Goal: Task Accomplishment & Management: Use online tool/utility

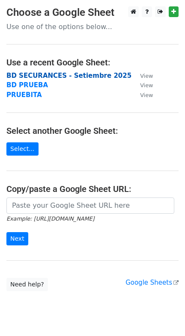
click at [46, 76] on strong "BD SECURANCES - Setiembre 2025" at bounding box center [68, 76] width 125 height 8
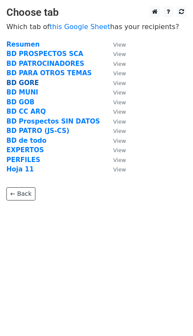
click at [23, 81] on strong "BD GORE" at bounding box center [22, 83] width 32 height 8
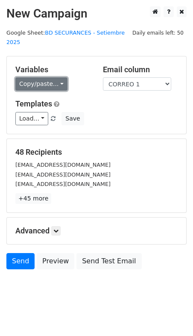
click at [50, 78] on link "Copy/paste..." at bounding box center [41, 83] width 52 height 13
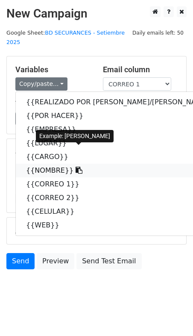
click at [53, 164] on link "{{NOMBRE}}" at bounding box center [126, 171] width 221 height 14
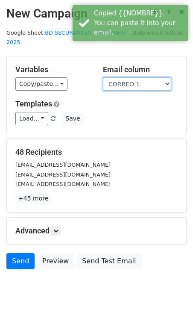
click at [132, 77] on select "REALIZADO POR CRIS/ANGIE POR HACER EMPRESA LUGAR CARGO NOMBRE CORREO 1 CORREO 2…" at bounding box center [137, 83] width 68 height 13
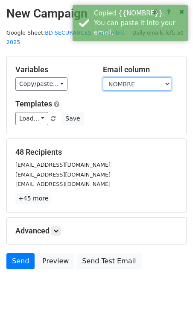
click at [103, 77] on select "REALIZADO POR CRIS/ANGIE POR HACER EMPRESA LUGAR CARGO NOMBRE CORREO 1 CORREO 2…" at bounding box center [137, 83] width 68 height 13
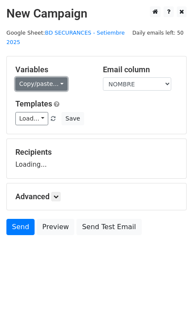
click at [52, 77] on link "Copy/paste..." at bounding box center [41, 83] width 52 height 13
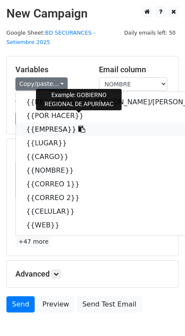
click at [53, 123] on link "{{EMPRESA}}" at bounding box center [126, 130] width 221 height 14
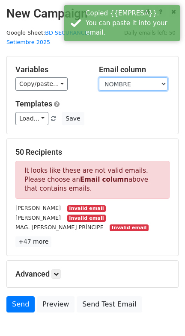
click at [122, 77] on select "REALIZADO POR CRIS/ANGIE POR HACER EMPRESA LUGAR CARGO NOMBRE CORREO 1 CORREO 2…" at bounding box center [133, 83] width 68 height 13
click at [99, 77] on select "REALIZADO POR CRIS/ANGIE POR HACER EMPRESA LUGAR CARGO NOMBRE CORREO 1 CORREO 2…" at bounding box center [133, 83] width 68 height 13
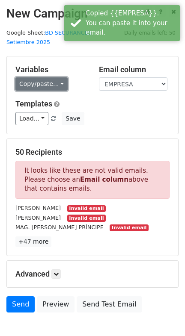
click at [50, 77] on link "Copy/paste..." at bounding box center [41, 83] width 52 height 13
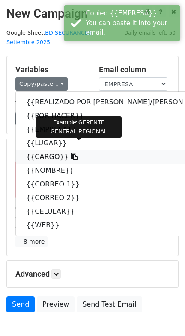
click at [52, 150] on link "{{CARGO}}" at bounding box center [126, 157] width 221 height 14
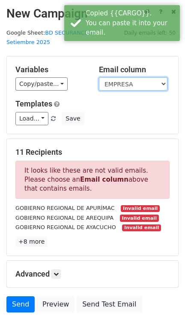
click at [117, 77] on select "REALIZADO POR CRIS/ANGIE POR HACER EMPRESA LUGAR CARGO NOMBRE CORREO 1 CORREO 2…" at bounding box center [133, 83] width 68 height 13
click at [99, 77] on select "REALIZADO POR CRIS/ANGIE POR HACER EMPRESA LUGAR CARGO NOMBRE CORREO 1 CORREO 2…" at bounding box center [133, 83] width 68 height 13
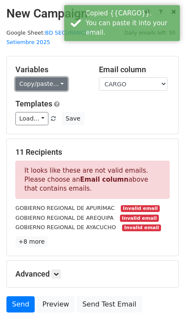
click at [43, 77] on link "Copy/paste..." at bounding box center [41, 83] width 52 height 13
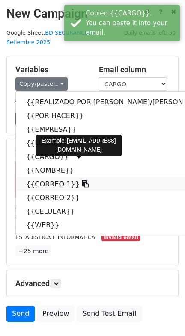
click at [45, 177] on link "{{CORREO 1}}" at bounding box center [126, 184] width 221 height 14
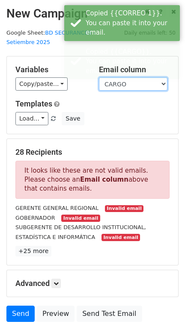
drag, startPoint x: 126, startPoint y: 72, endPoint x: 122, endPoint y: 76, distance: 5.1
click at [126, 77] on select "REALIZADO POR CRIS/ANGIE POR HACER EMPRESA LUGAR CARGO NOMBRE CORREO 1 CORREO 2…" at bounding box center [133, 83] width 68 height 13
select select "CORREO 1"
click at [99, 77] on select "REALIZADO POR CRIS/ANGIE POR HACER EMPRESA LUGAR CARGO NOMBRE CORREO 1 CORREO 2…" at bounding box center [133, 83] width 68 height 13
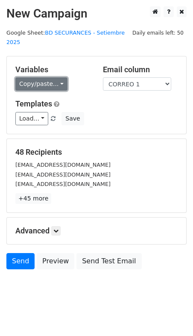
click at [50, 77] on link "Copy/paste..." at bounding box center [41, 83] width 52 height 13
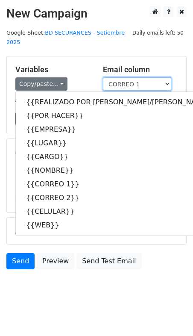
click at [134, 77] on select "REALIZADO POR CRIS/ANGIE POR HACER EMPRESA LUGAR CARGO NOMBRE CORREO 1 CORREO 2…" at bounding box center [137, 83] width 68 height 13
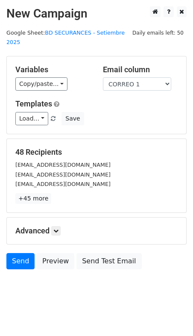
click at [88, 56] on div "Variables Copy/paste... {{REALIZADO POR CRIS/ANGIE}} {{POR HACER}} {{EMPRESA}} …" at bounding box center [97, 94] width 180 height 77
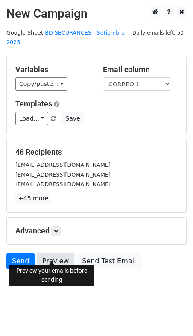
click at [55, 253] on link "Preview" at bounding box center [56, 261] width 38 height 16
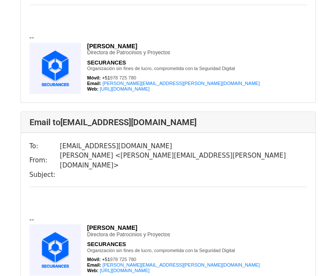
scroll to position [385, 0]
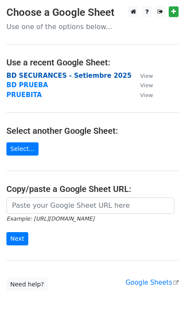
click at [38, 75] on strong "BD SECURANCES - Setiembre 2025" at bounding box center [68, 76] width 125 height 8
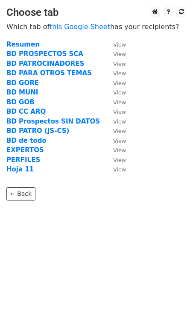
click at [26, 77] on td "BD PARA OTROS TEMAS" at bounding box center [55, 73] width 98 height 10
click at [26, 81] on strong "BD GORE" at bounding box center [22, 83] width 32 height 8
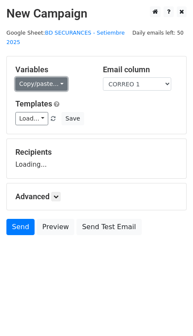
click at [49, 77] on link "Copy/paste..." at bounding box center [41, 83] width 52 height 13
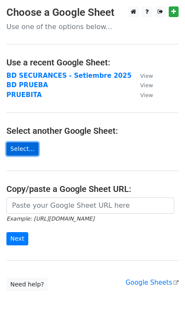
click at [20, 148] on link "Select..." at bounding box center [22, 148] width 32 height 13
